Goal: Task Accomplishment & Management: Use online tool/utility

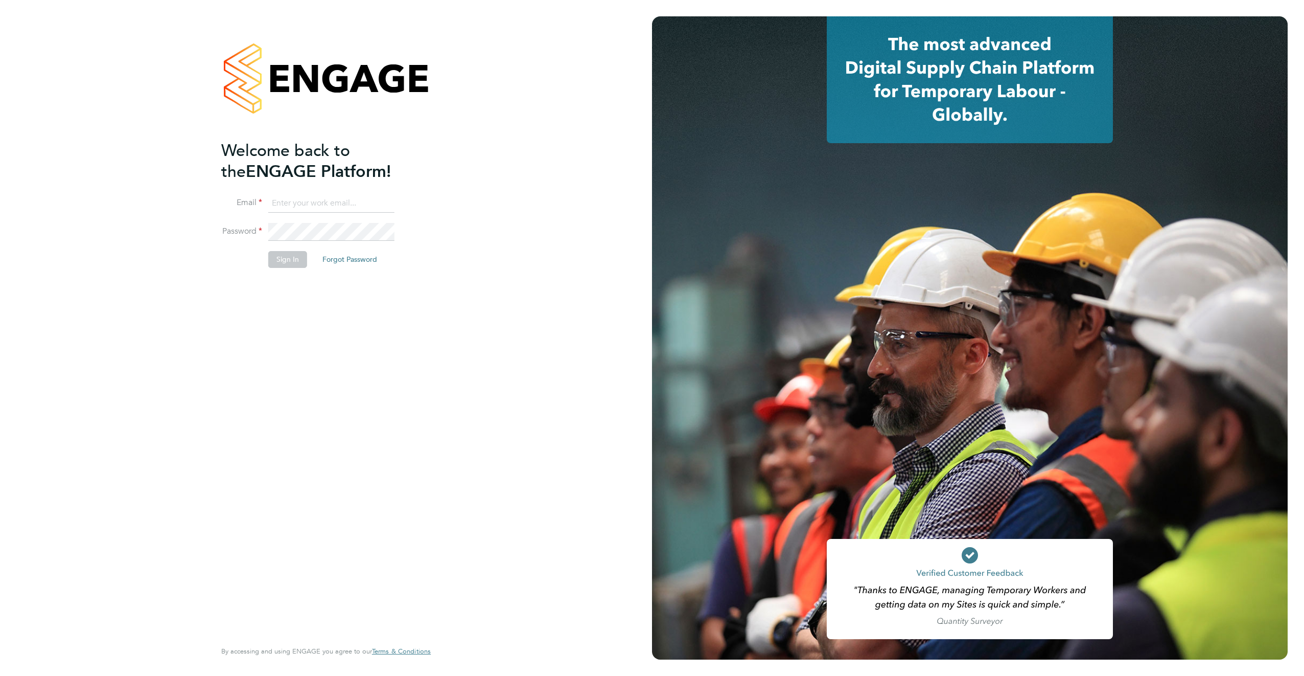
click at [302, 203] on input at bounding box center [331, 203] width 126 height 18
type input "[PERSON_NAME][EMAIL_ADDRESS][DOMAIN_NAME]"
drag, startPoint x: 285, startPoint y: 261, endPoint x: 282, endPoint y: 248, distance: 13.1
click at [283, 259] on button "Sign In" at bounding box center [287, 259] width 39 height 16
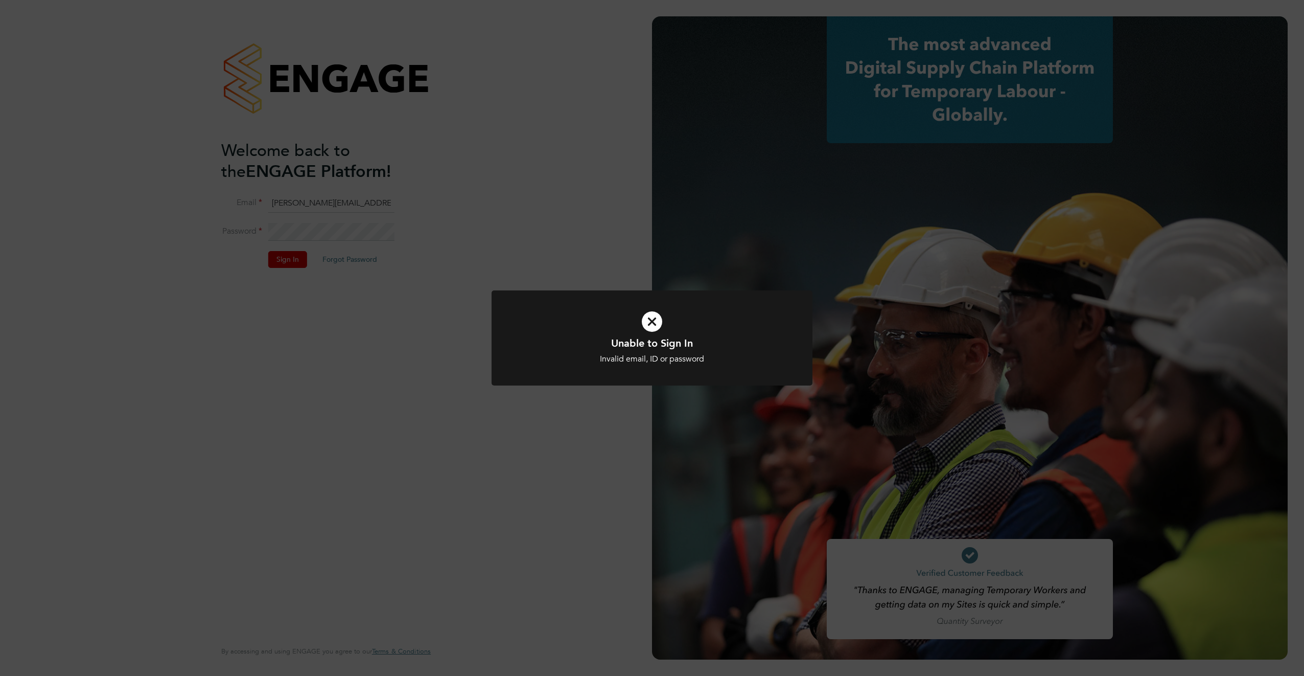
click at [656, 329] on icon at bounding box center [652, 321] width 266 height 40
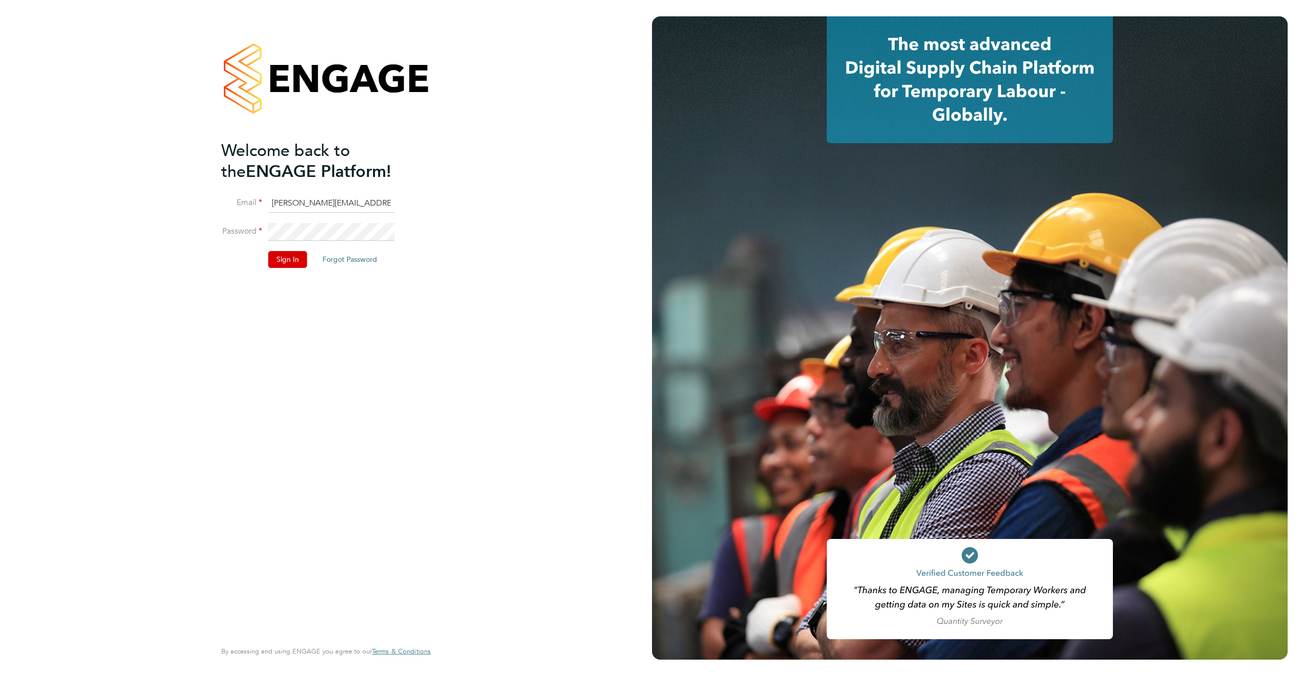
click at [185, 225] on div "Welcome back to the ENGAGE Platform! Email [PERSON_NAME][EMAIL_ADDRESS][DOMAIN_…" at bounding box center [326, 338] width 652 height 676
click at [276, 261] on button "Sign In" at bounding box center [287, 259] width 39 height 16
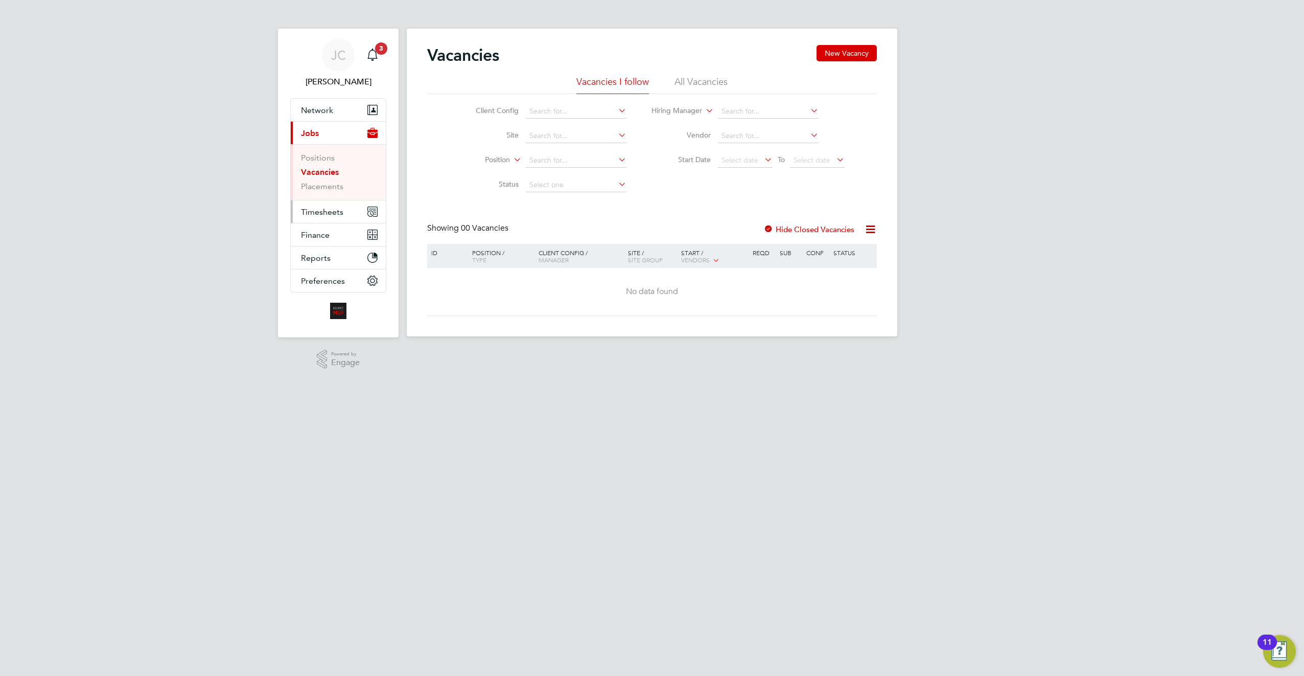
click at [324, 213] on span "Timesheets" at bounding box center [322, 212] width 42 height 10
click at [328, 177] on link "Timesheets" at bounding box center [322, 181] width 42 height 10
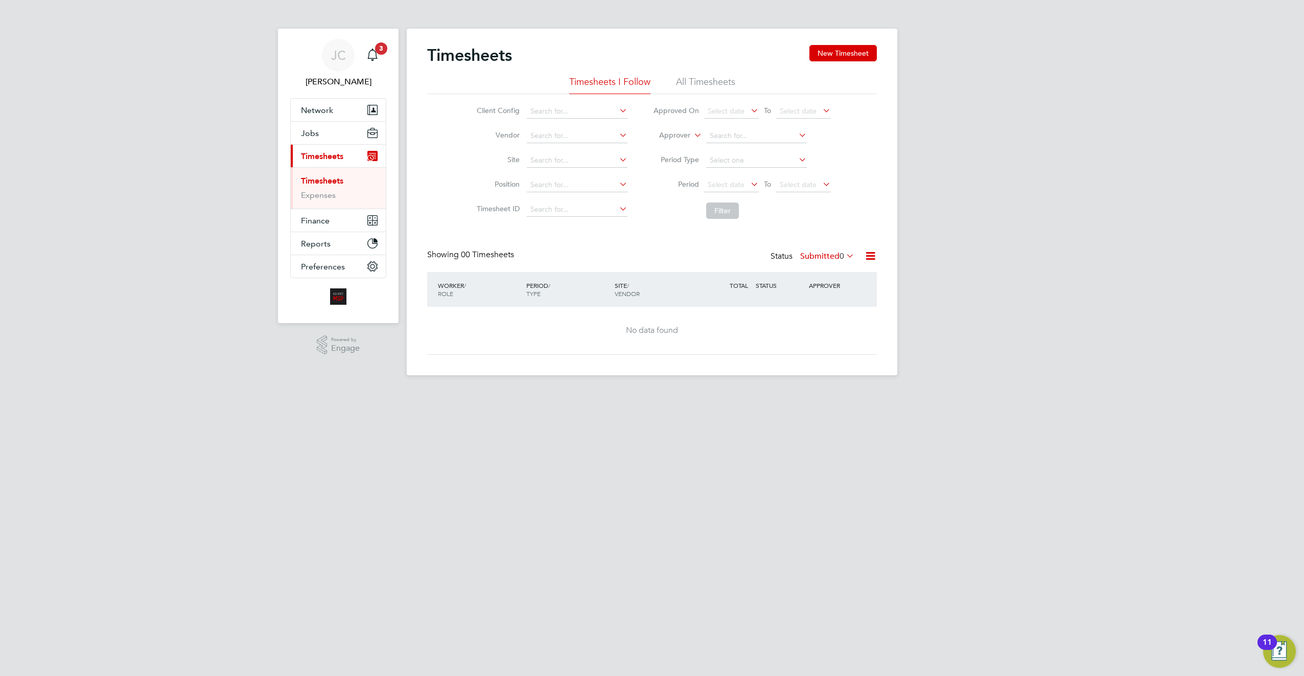
click at [617, 134] on icon at bounding box center [617, 135] width 0 height 14
click at [579, 151] on li "Alliance MSP Limited" at bounding box center [606, 150] width 161 height 14
type input "Alliance MSP Limited"
click at [844, 253] on icon at bounding box center [844, 255] width 0 height 14
click at [842, 263] on div "All Saved Submitted Approved Rejected Absent Cancelled 0 0 0 0 0 0 0" at bounding box center [841, 322] width 78 height 122
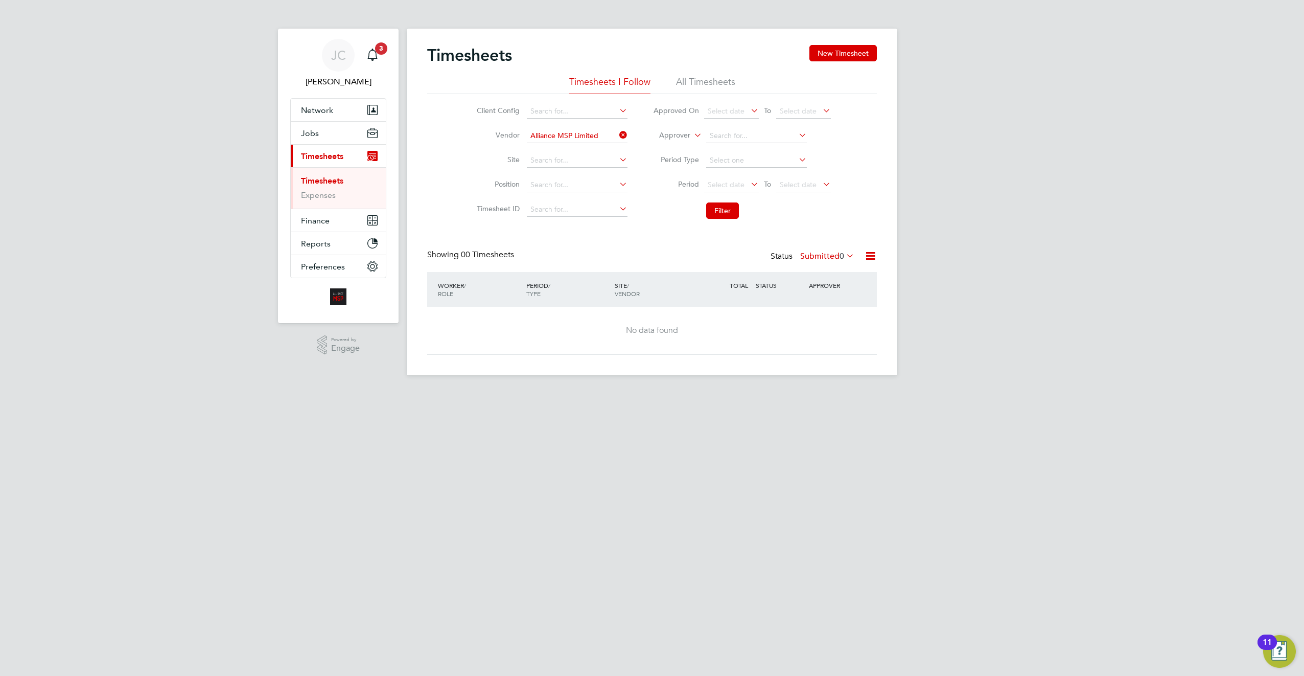
click at [688, 80] on li "All Timesheets" at bounding box center [705, 85] width 59 height 18
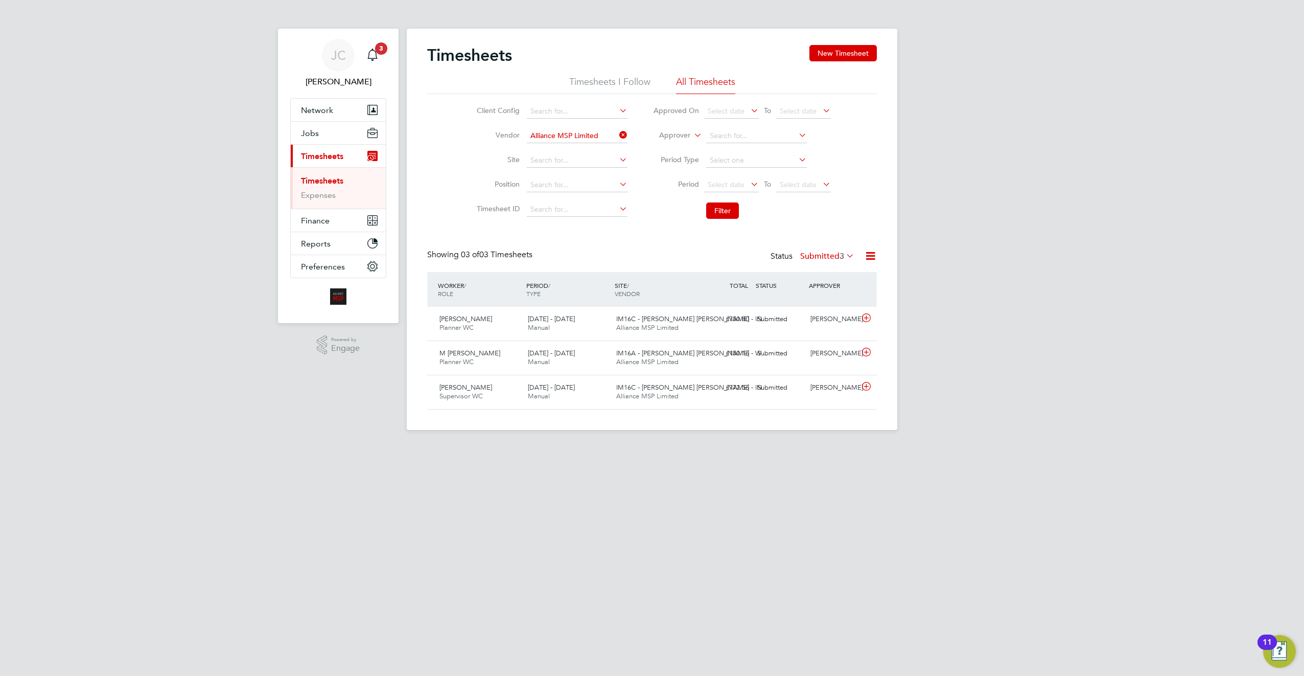
click at [844, 257] on icon at bounding box center [844, 255] width 0 height 14
click at [813, 276] on li "All" at bounding box center [813, 274] width 47 height 14
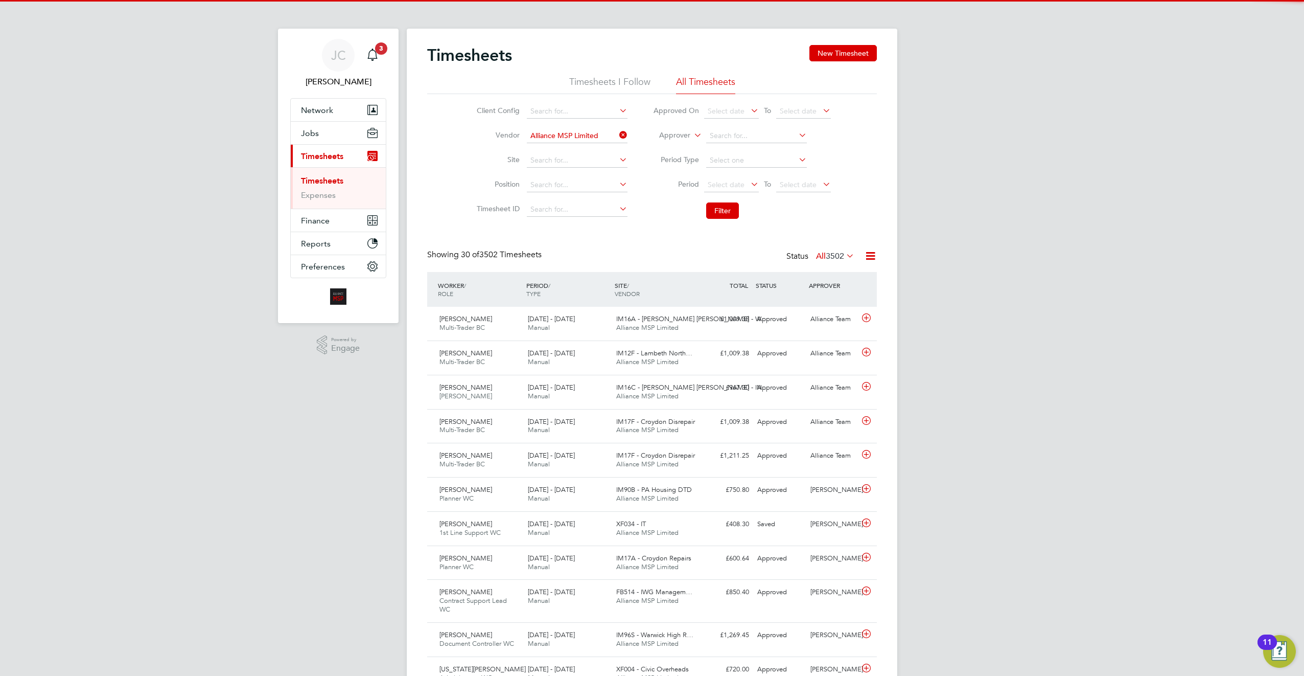
scroll to position [26, 89]
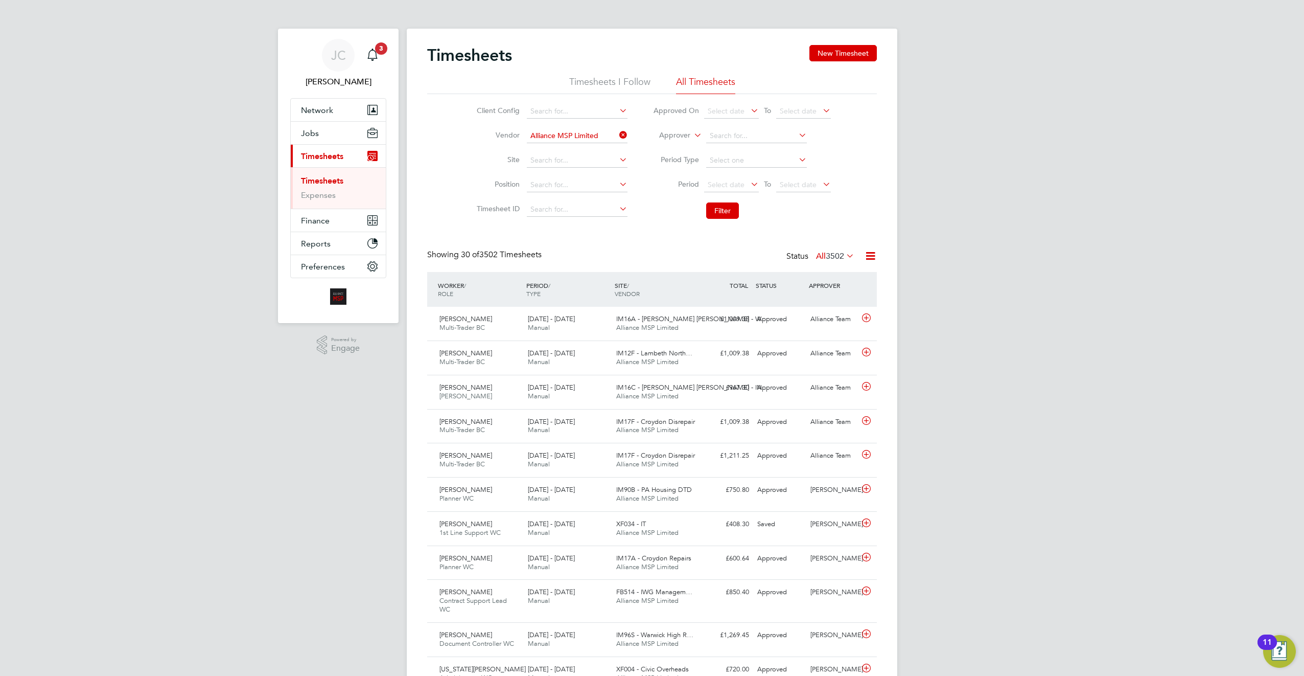
click at [867, 259] on icon at bounding box center [870, 255] width 13 height 13
click at [783, 277] on li "Export Timesheets" at bounding box center [806, 280] width 135 height 14
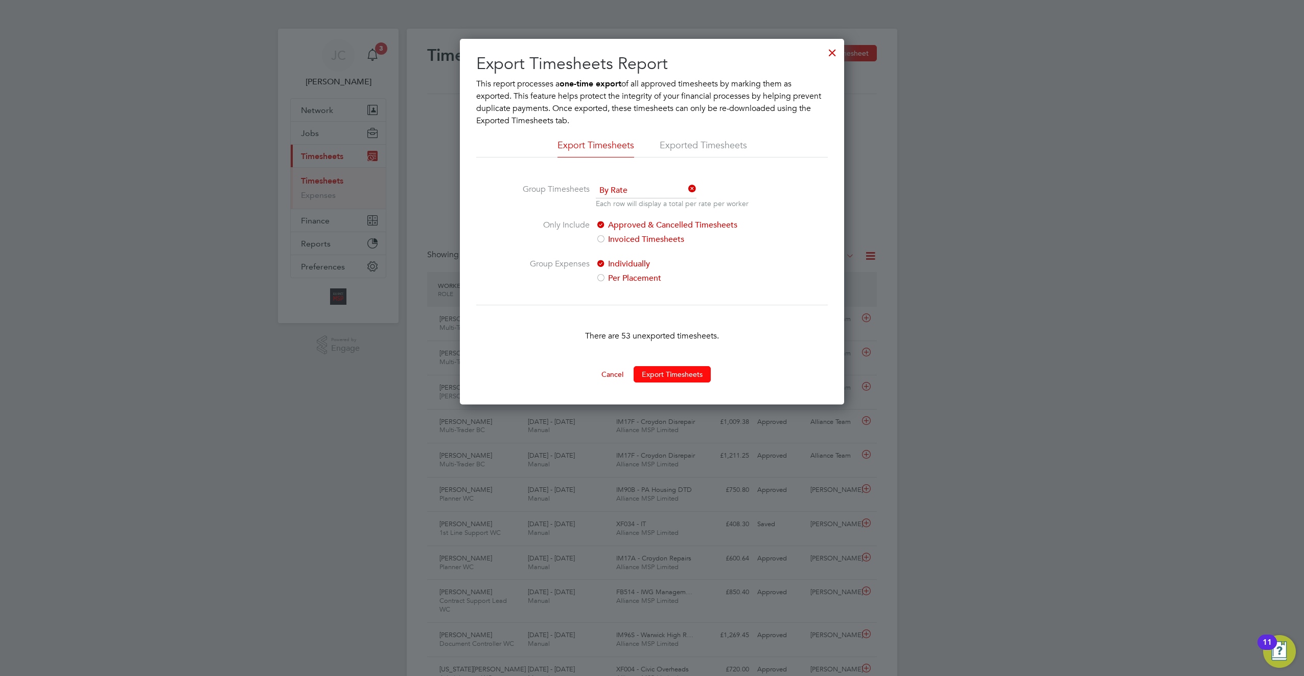
click at [684, 371] on button "Export Timesheets" at bounding box center [672, 374] width 77 height 16
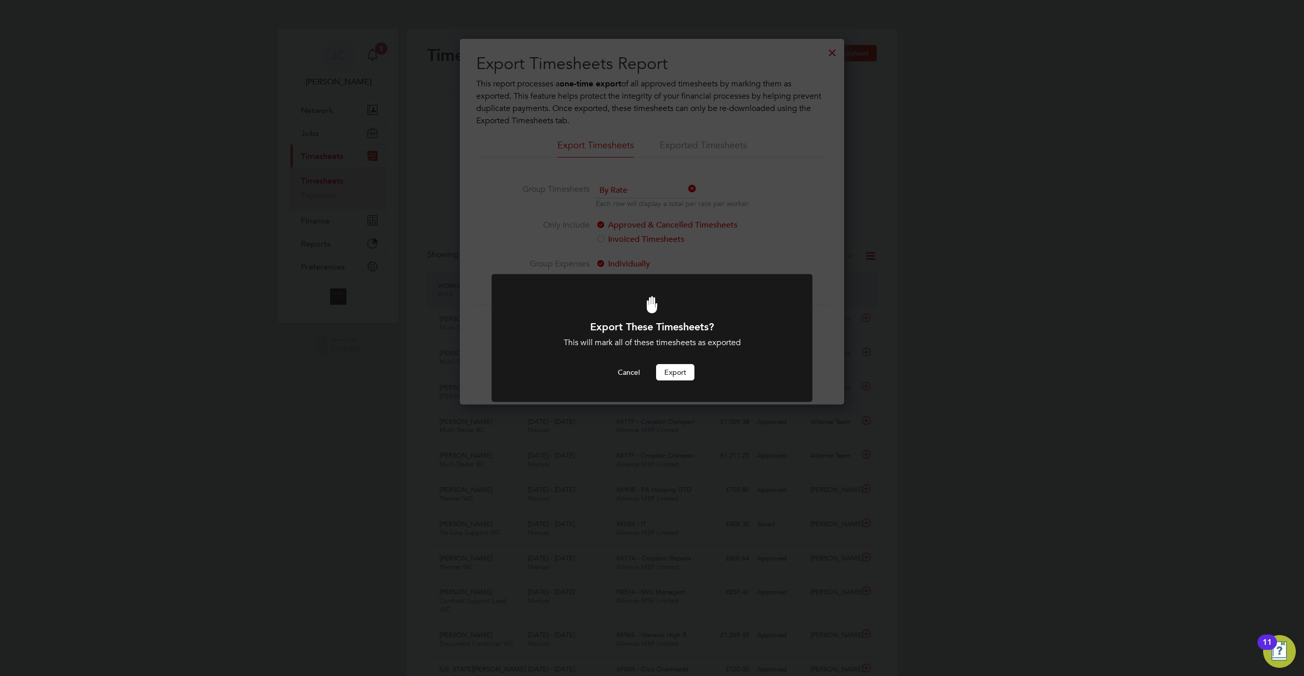
click at [684, 375] on button "Export" at bounding box center [675, 372] width 38 height 16
